Goal: Information Seeking & Learning: Find specific fact

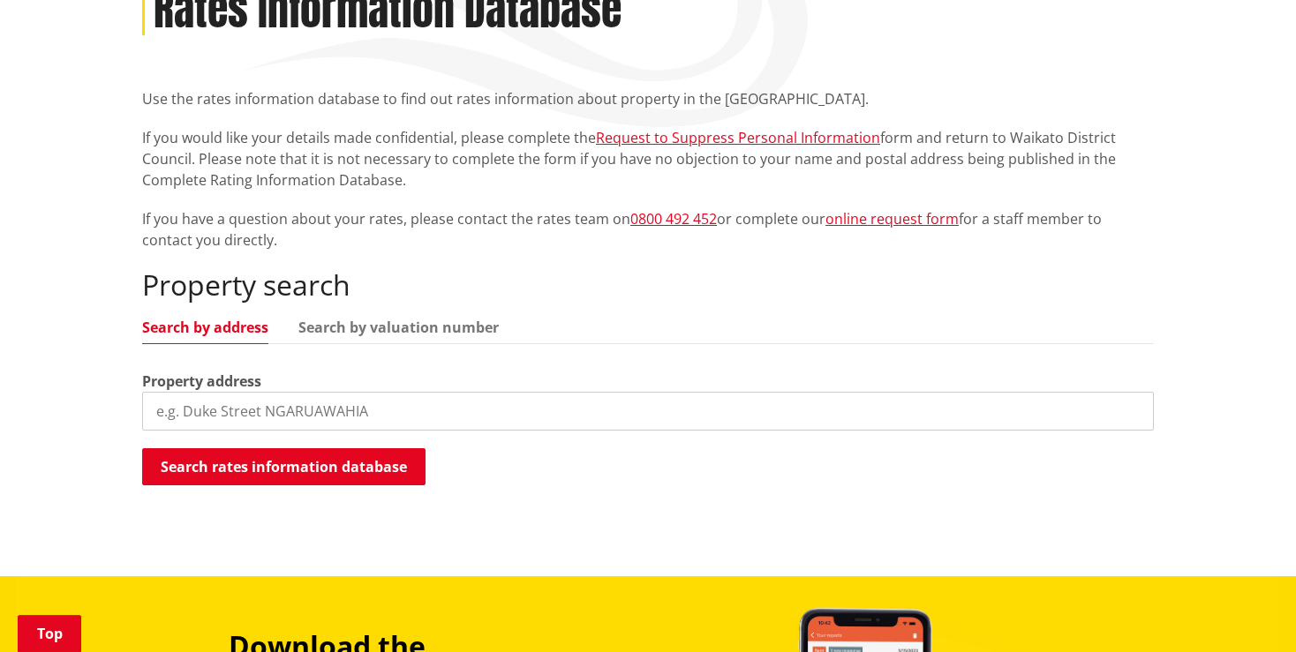
scroll to position [372, 0]
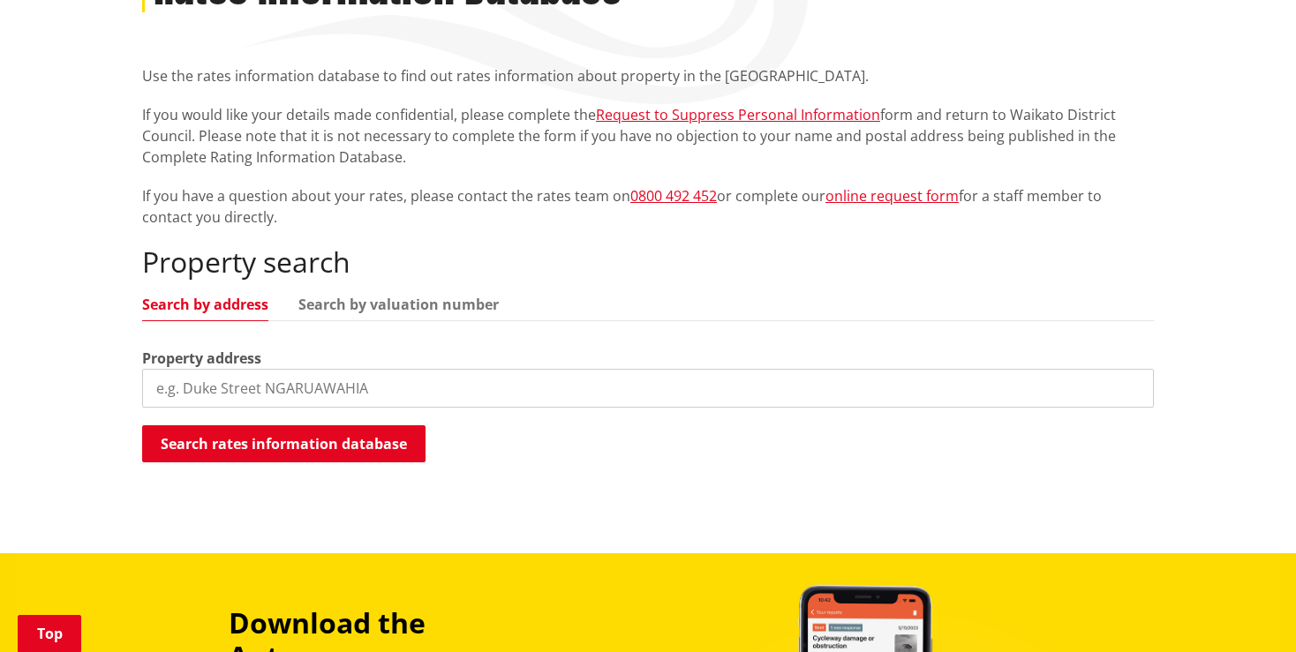
click at [177, 369] on input "search" at bounding box center [647, 388] width 1011 height 39
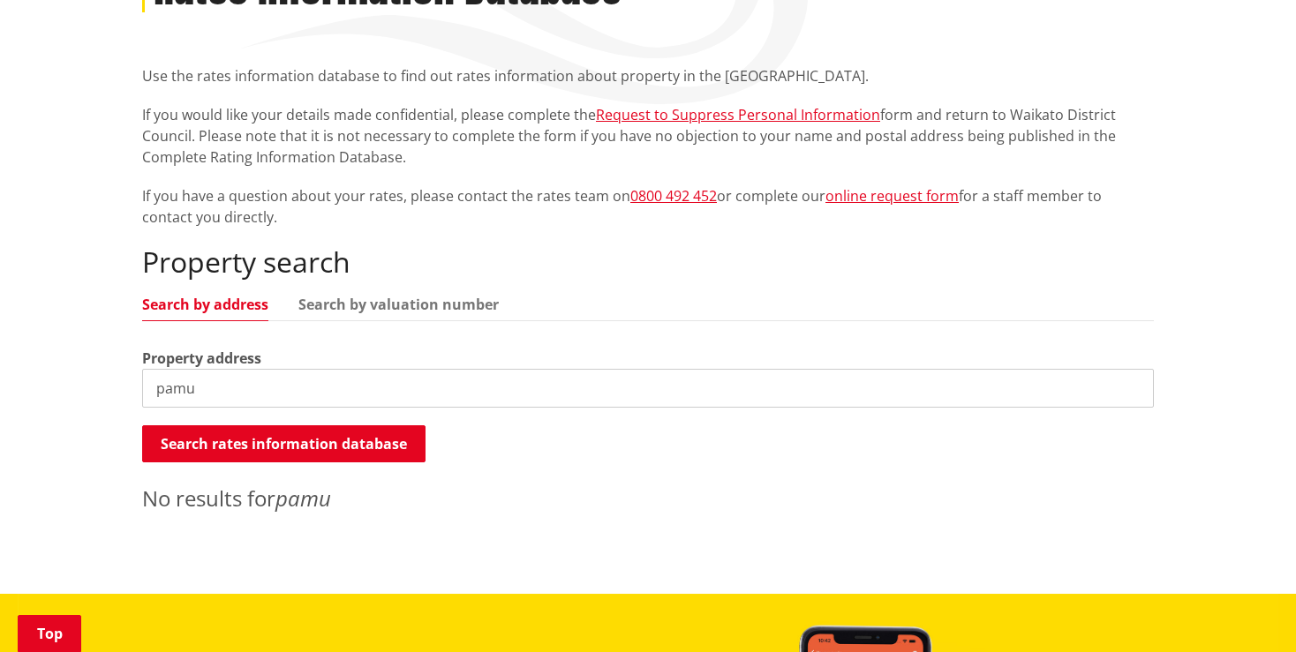
click at [222, 369] on input "pamu" at bounding box center [647, 388] width 1011 height 39
type input "p"
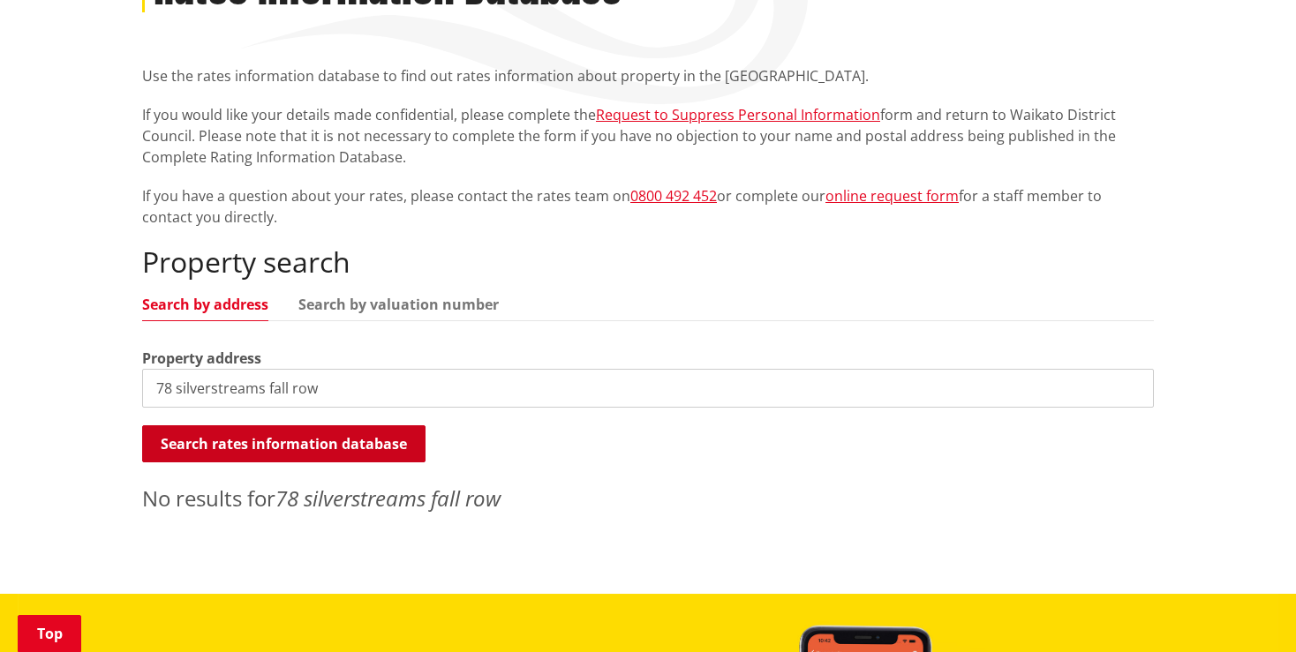
click at [295, 425] on button "Search rates information database" at bounding box center [283, 443] width 283 height 37
click at [325, 369] on input "78 silverstreams fall row" at bounding box center [647, 388] width 1011 height 39
click at [286, 369] on input "78 silverstreams fall row" at bounding box center [647, 388] width 1011 height 39
click at [288, 425] on button "Search rates information database" at bounding box center [283, 443] width 283 height 37
click at [172, 369] on input "78 silverstreams falls row" at bounding box center [647, 388] width 1011 height 39
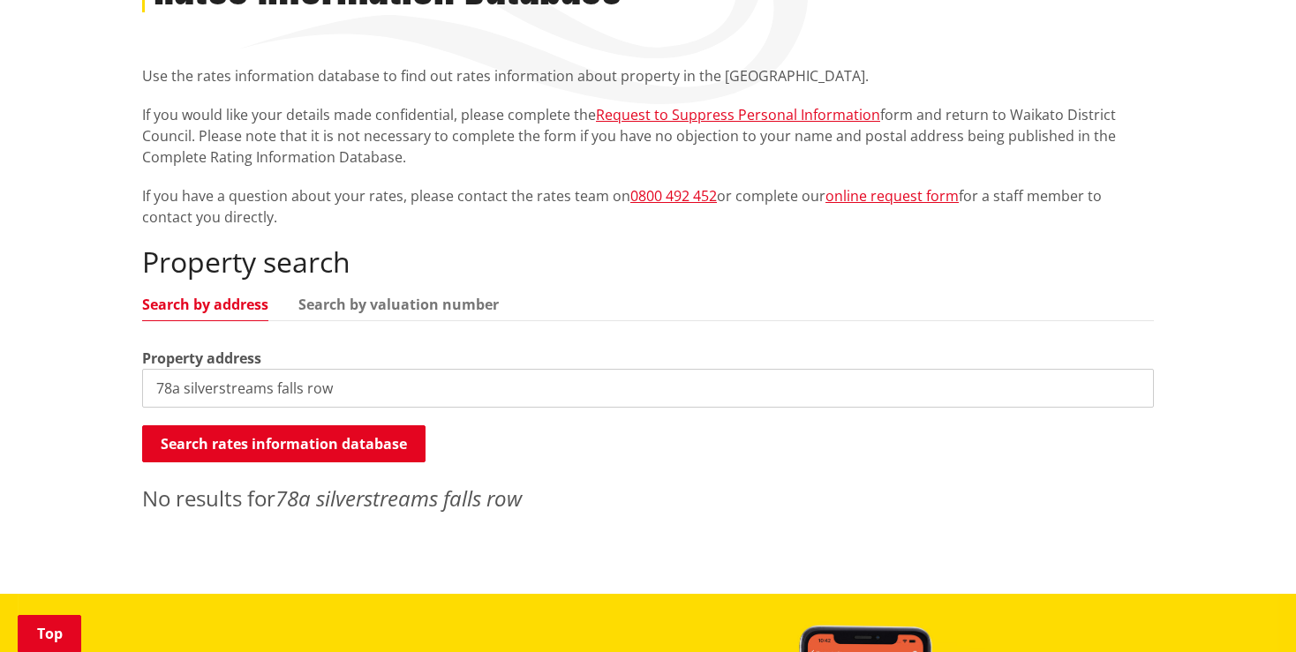
click at [172, 369] on input "78a silverstreams falls row" at bounding box center [647, 388] width 1011 height 39
type input "78b silverstreams falls row"
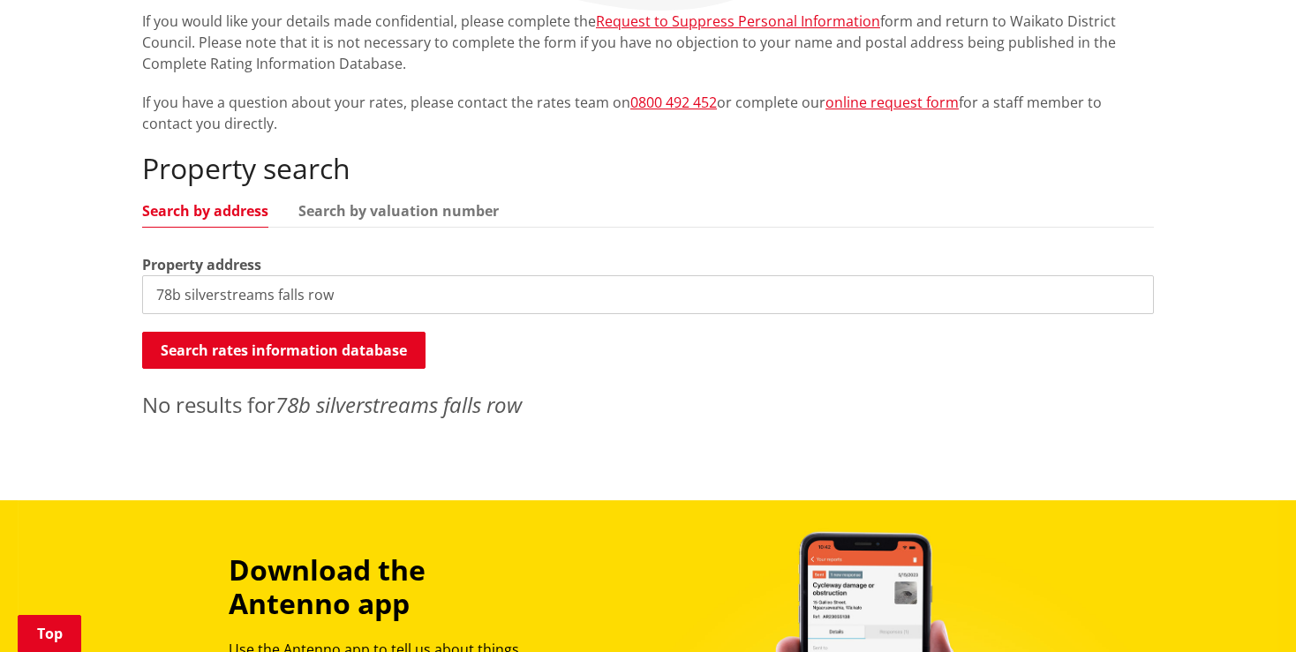
scroll to position [0, 0]
